Goal: Information Seeking & Learning: Learn about a topic

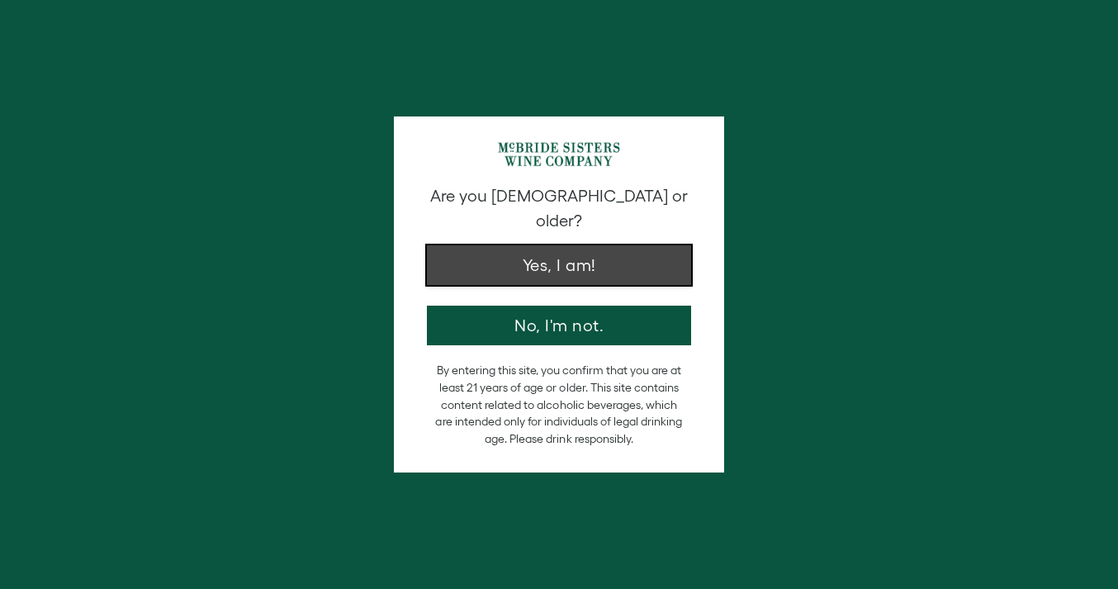
click at [466, 245] on button "Yes, I am!" at bounding box center [559, 265] width 264 height 40
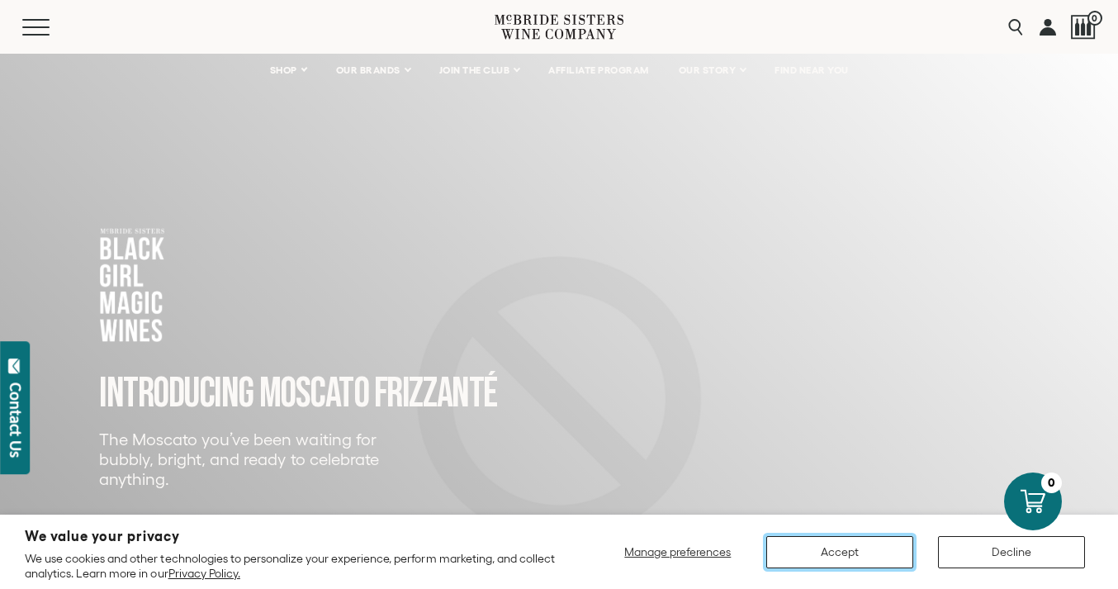
click at [856, 544] on button "Accept" at bounding box center [839, 552] width 147 height 32
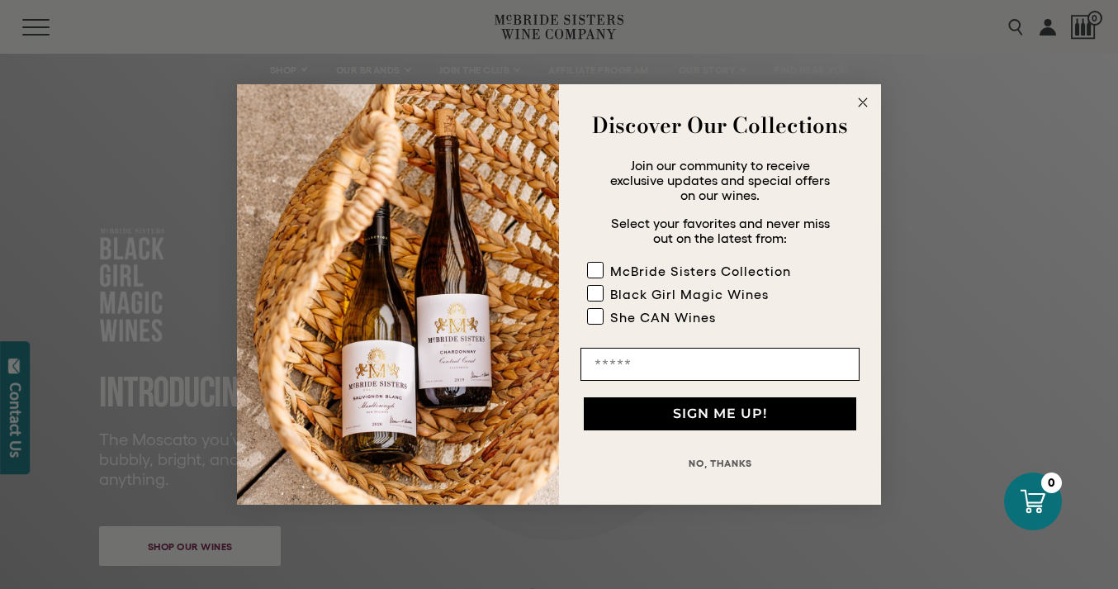
click at [860, 102] on circle "Close dialog" at bounding box center [863, 102] width 19 height 19
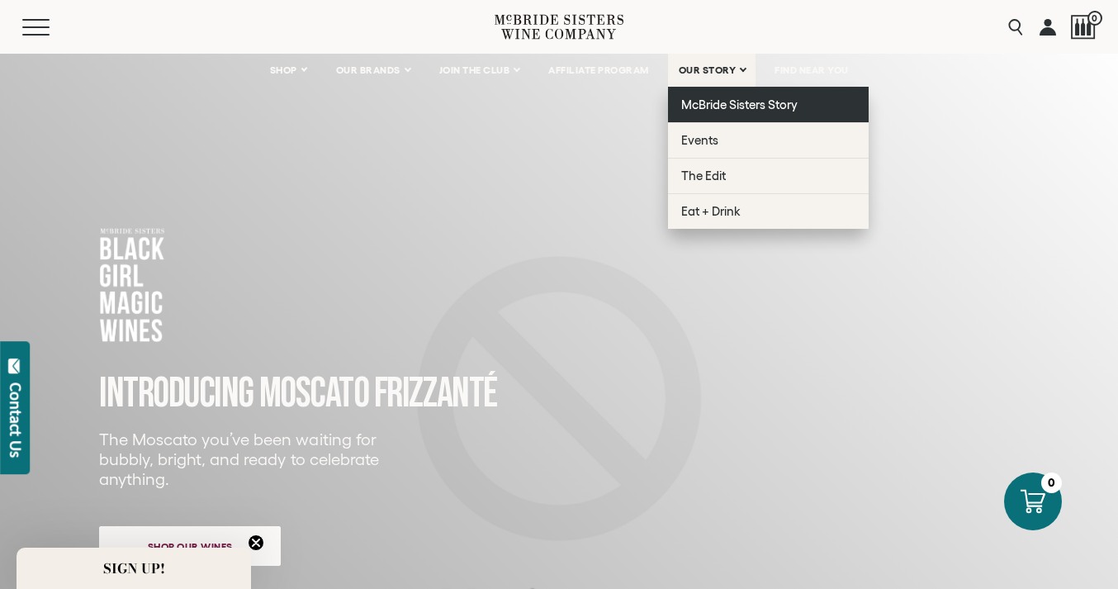
click at [701, 108] on span "McBride Sisters Story" at bounding box center [739, 104] width 116 height 14
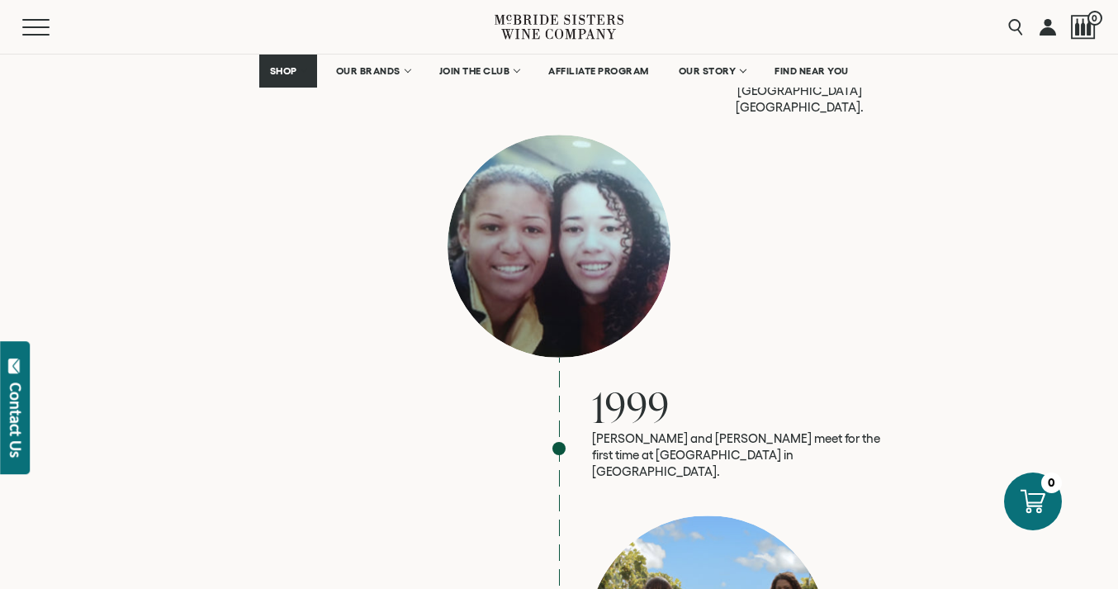
scroll to position [1559, 0]
